Goal: Transaction & Acquisition: Purchase product/service

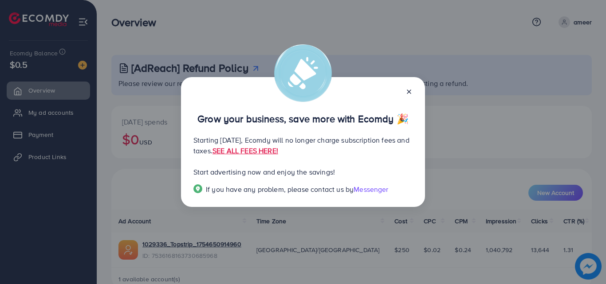
click at [411, 90] on icon at bounding box center [408, 91] width 7 height 7
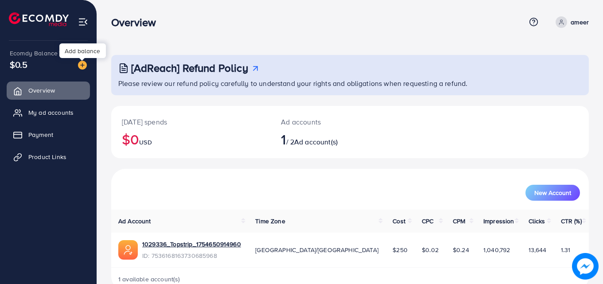
click at [81, 66] on img at bounding box center [82, 65] width 9 height 9
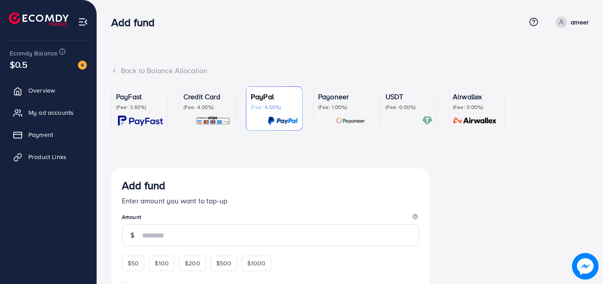
click at [410, 107] on p "(Fee: 0.00%)" at bounding box center [409, 107] width 47 height 7
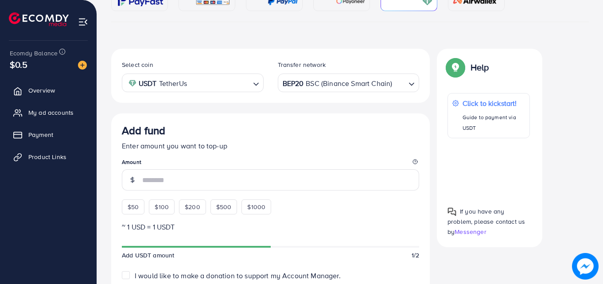
scroll to position [137, 0]
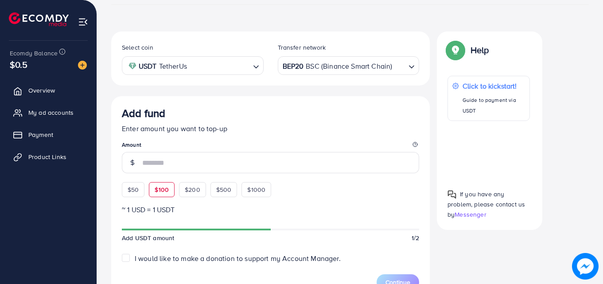
click at [156, 188] on span "$100" at bounding box center [162, 189] width 14 height 9
type input "***"
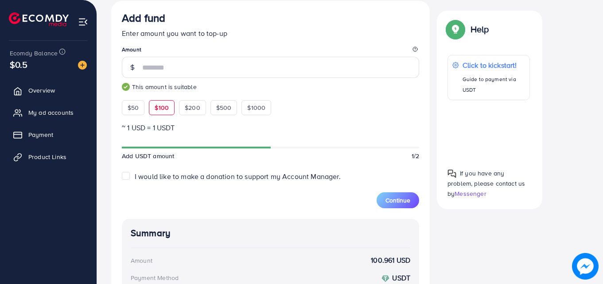
scroll to position [257, 0]
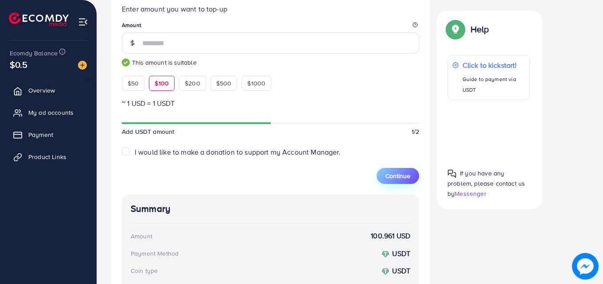
click at [400, 176] on span "Continue" at bounding box center [398, 176] width 25 height 9
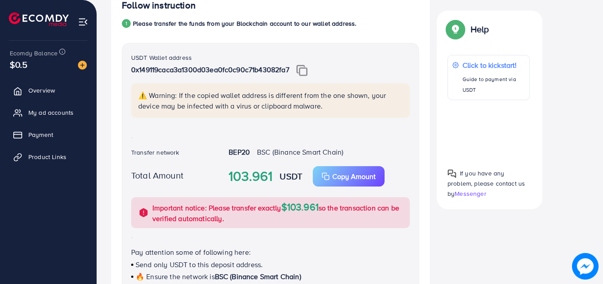
scroll to position [180, 0]
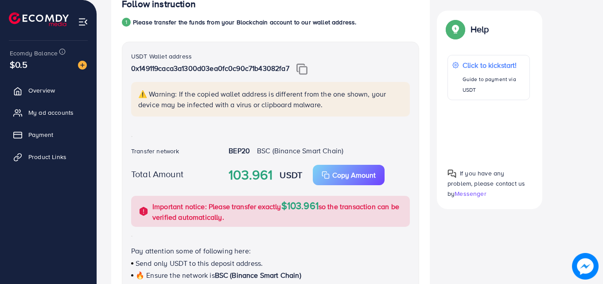
click at [305, 64] on img at bounding box center [302, 69] width 11 height 12
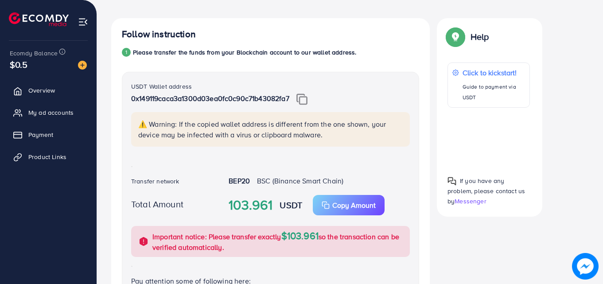
scroll to position [165, 0]
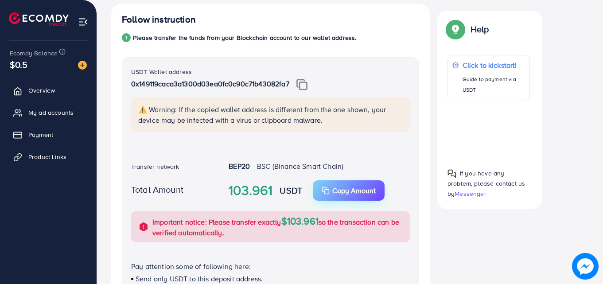
click at [360, 190] on p "Copy Amount" at bounding box center [354, 190] width 43 height 11
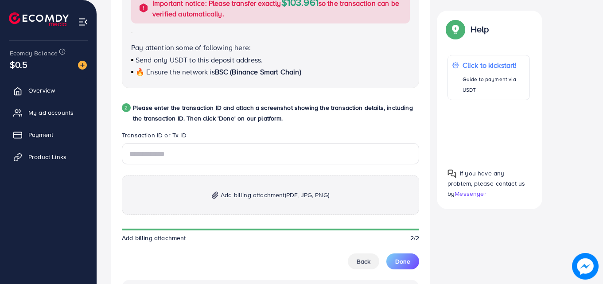
scroll to position [388, 0]
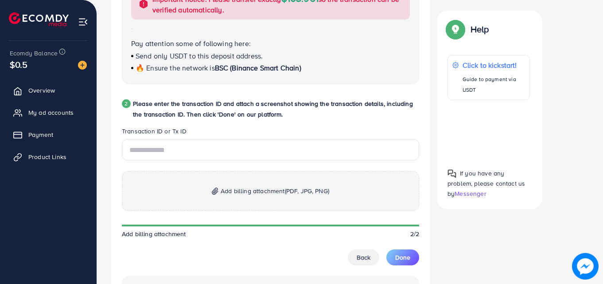
click at [306, 192] on span "(PDF, JPG, PNG)" at bounding box center [307, 191] width 44 height 9
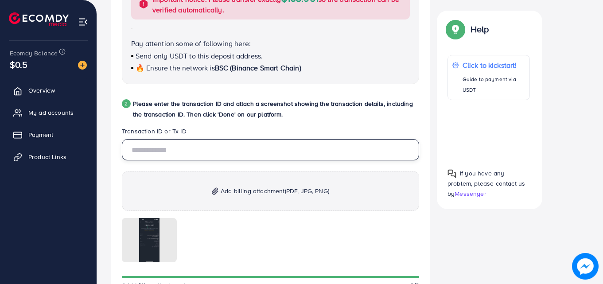
click at [160, 149] on input "text" at bounding box center [270, 149] width 297 height 21
paste input "**********"
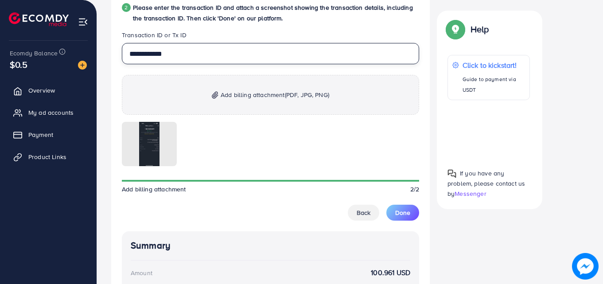
scroll to position [550, 0]
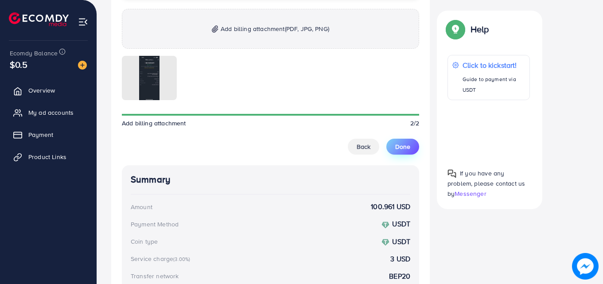
type input "**********"
click at [402, 142] on span "Done" at bounding box center [402, 146] width 15 height 9
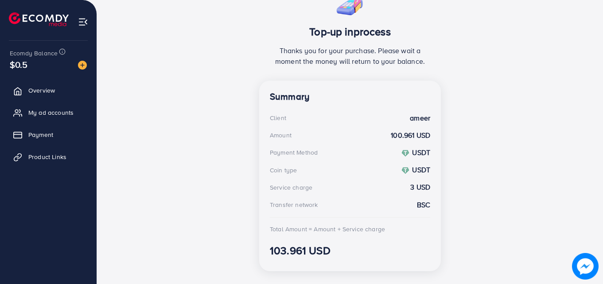
scroll to position [199, 0]
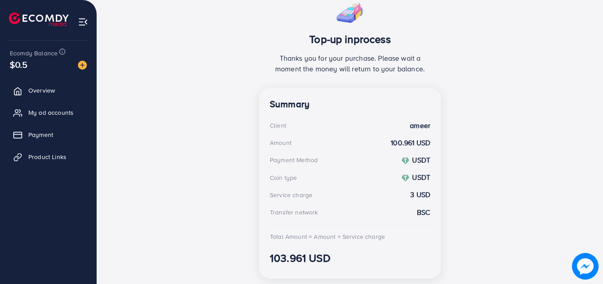
scroll to position [199, 0]
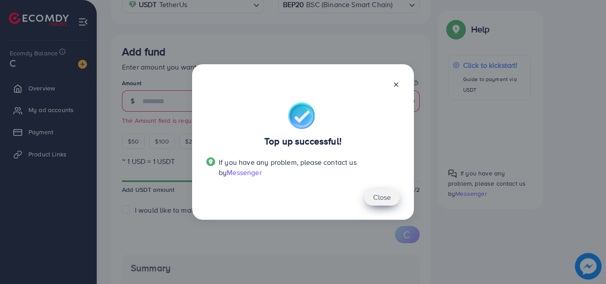
click at [378, 200] on button "Close" at bounding box center [381, 197] width 35 height 17
click at [396, 84] on line at bounding box center [396, 85] width 4 height 4
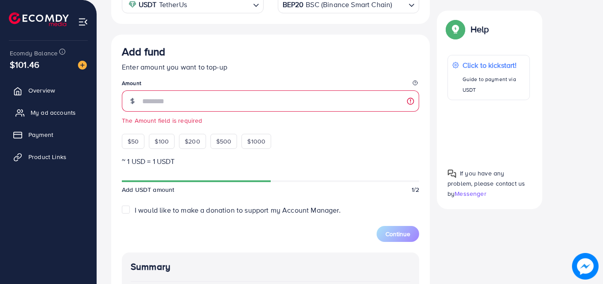
click at [51, 115] on span "My ad accounts" at bounding box center [53, 112] width 45 height 9
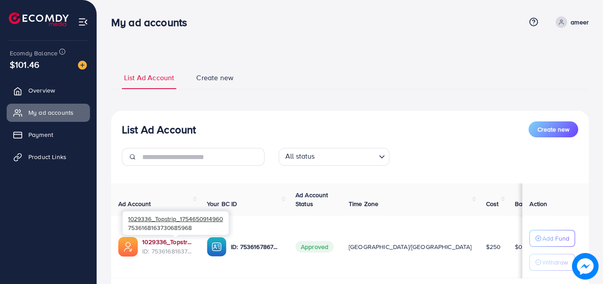
click at [158, 243] on link "1029336_Topstrip_1754650914960" at bounding box center [167, 242] width 51 height 9
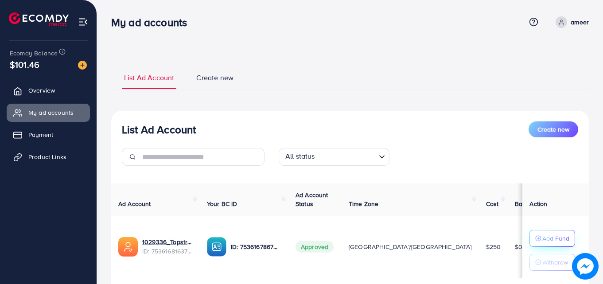
click at [555, 236] on p "Add Fund" at bounding box center [556, 238] width 27 height 11
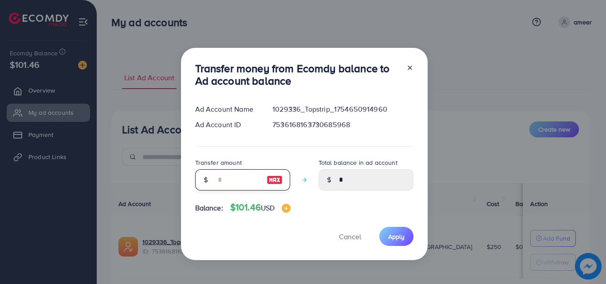
click at [260, 185] on input "number" at bounding box center [237, 179] width 44 height 21
type input "*"
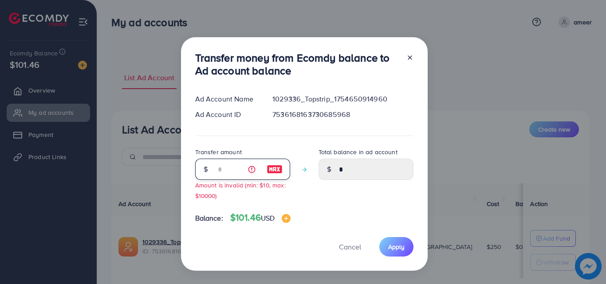
type input "****"
type input "**"
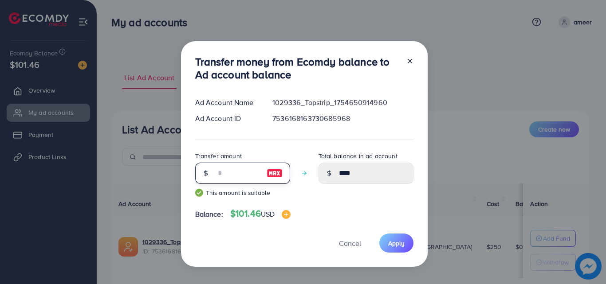
type input "*****"
type input "**"
click at [399, 246] on span "Apply" at bounding box center [396, 243] width 16 height 9
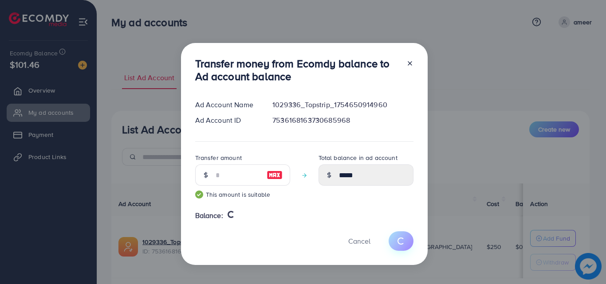
type input "*"
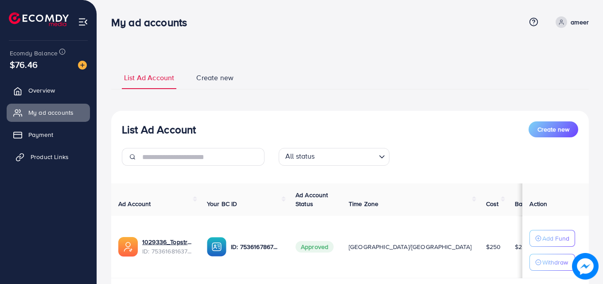
click at [41, 159] on span "Product Links" at bounding box center [50, 157] width 38 height 9
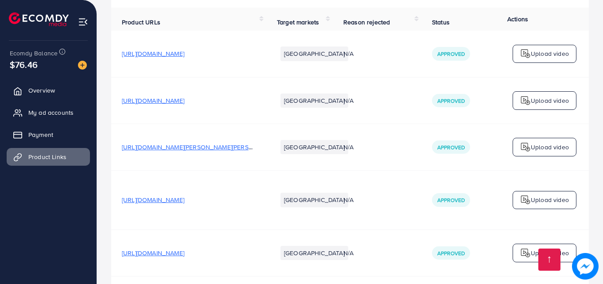
scroll to position [211, 0]
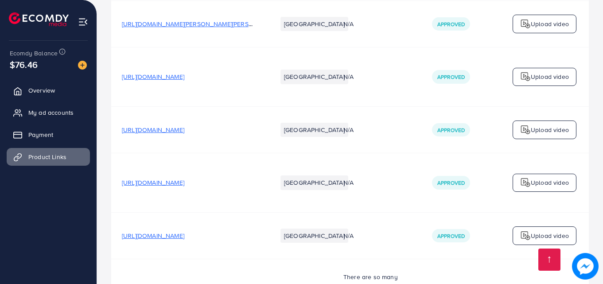
click at [184, 132] on span "[URL][DOMAIN_NAME]" at bounding box center [153, 129] width 63 height 9
